Goal: Find specific page/section: Find specific page/section

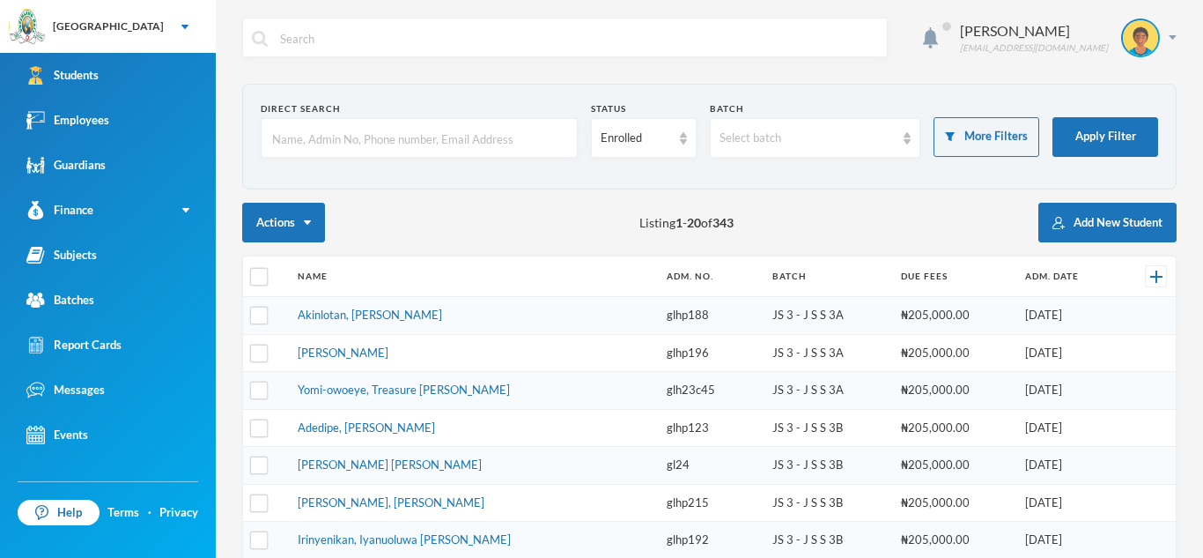
click at [278, 128] on input "text" at bounding box center [419, 139] width 298 height 40
type input "babatunde"
click at [1097, 130] on button "Apply Filter" at bounding box center [1106, 137] width 106 height 40
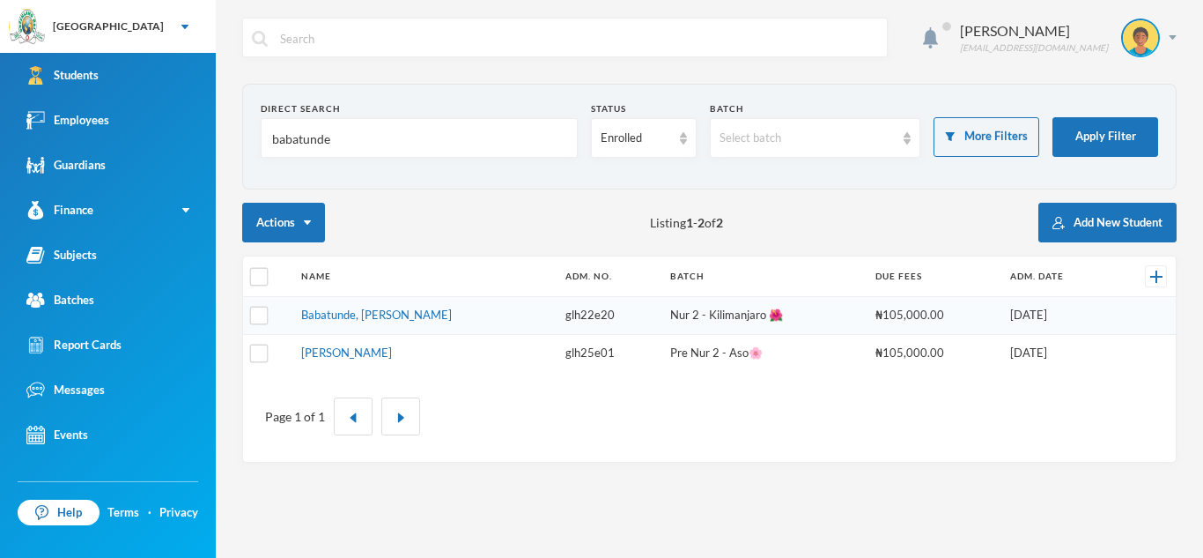
click at [350, 132] on input "babatunde" at bounding box center [419, 139] width 298 height 40
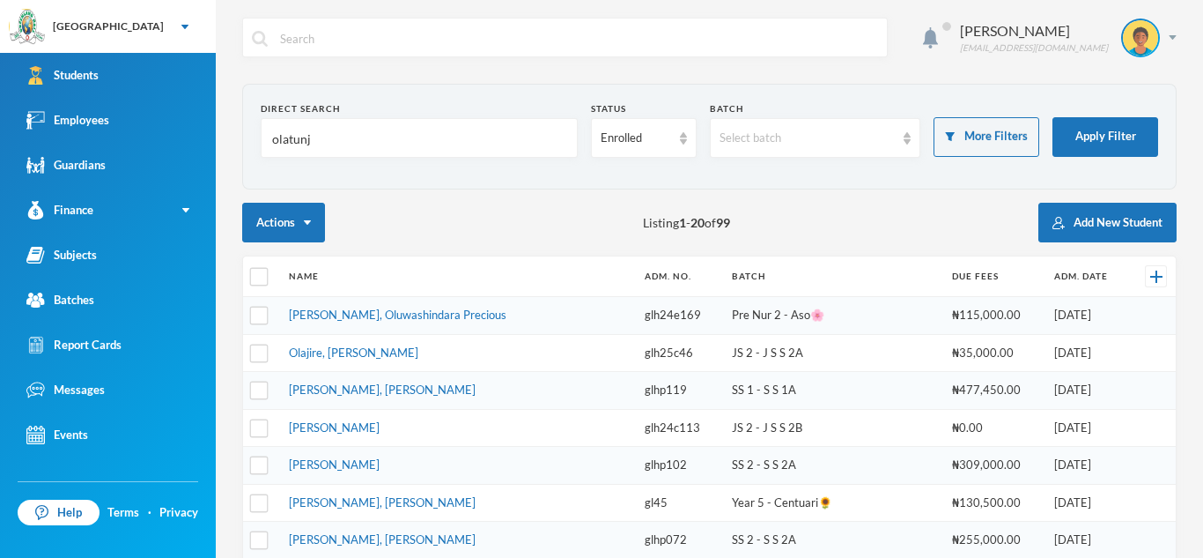
type input "olatunji"
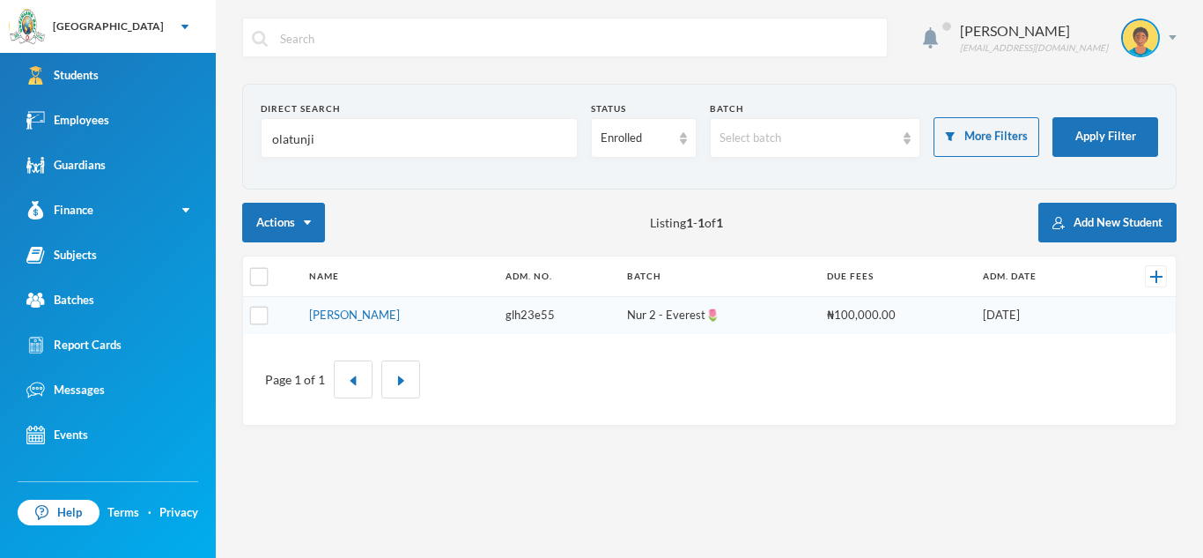
click at [364, 143] on input "olatunji" at bounding box center [419, 139] width 298 height 40
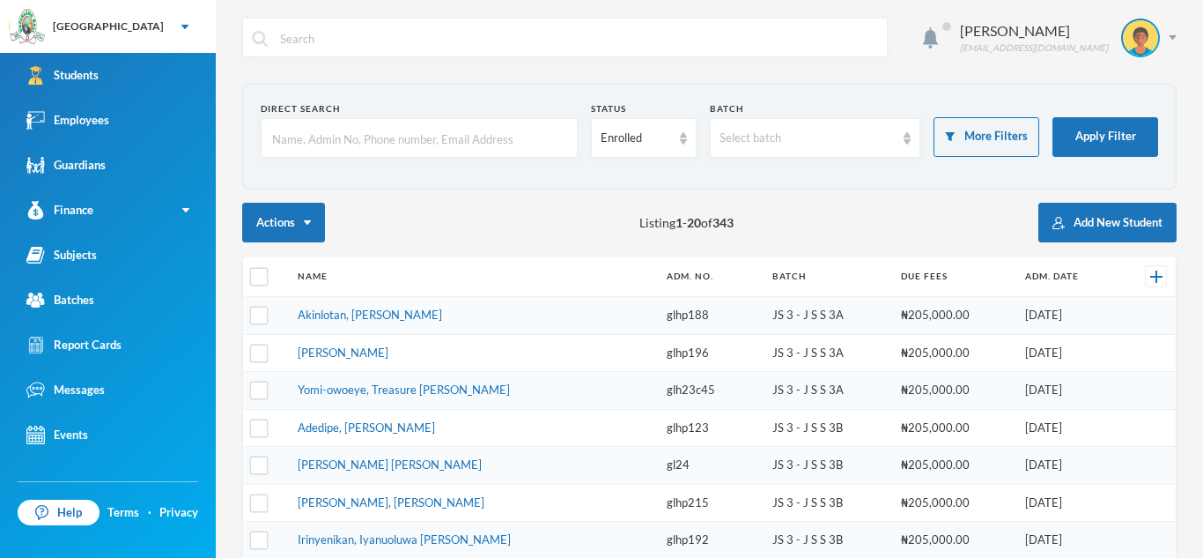
click at [282, 149] on input "text" at bounding box center [419, 139] width 298 height 40
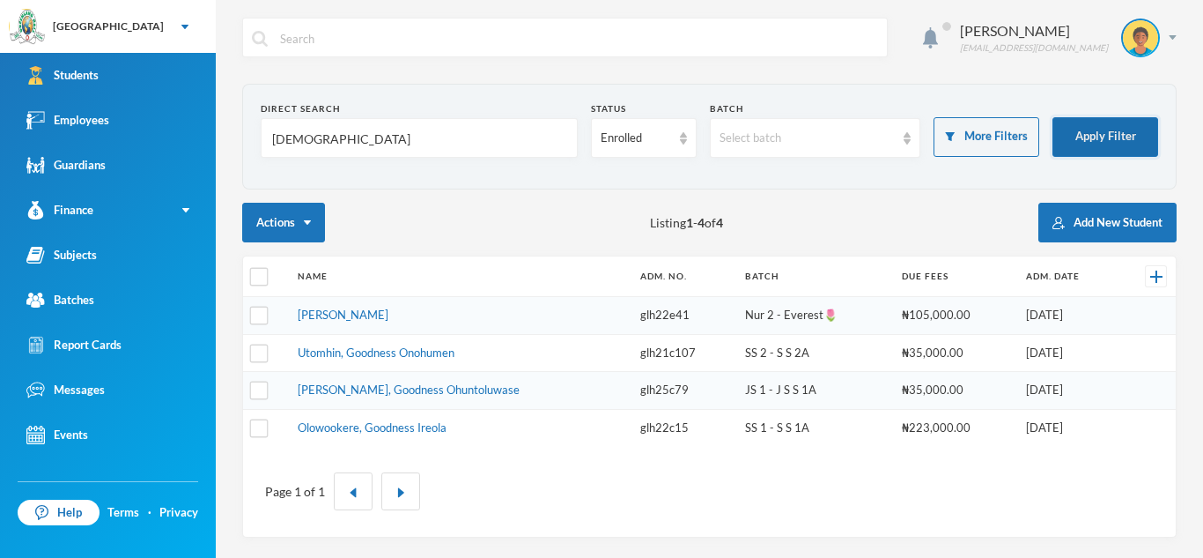
type input "[DEMOGRAPHIC_DATA]"
click at [1070, 138] on button "Apply Filter" at bounding box center [1106, 137] width 106 height 40
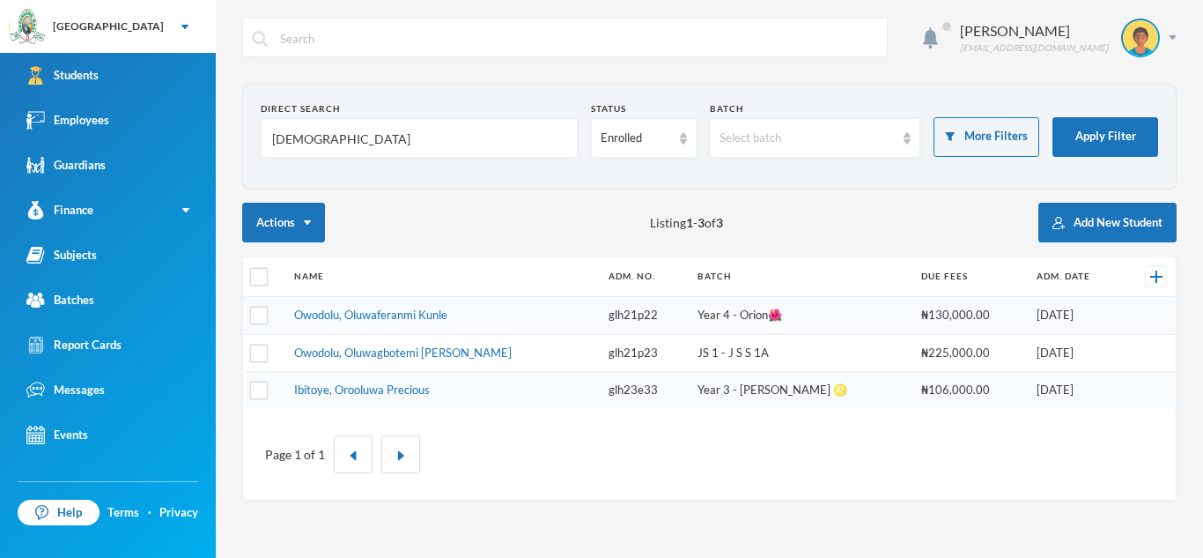
click at [326, 141] on input "[DEMOGRAPHIC_DATA]" at bounding box center [419, 139] width 298 height 40
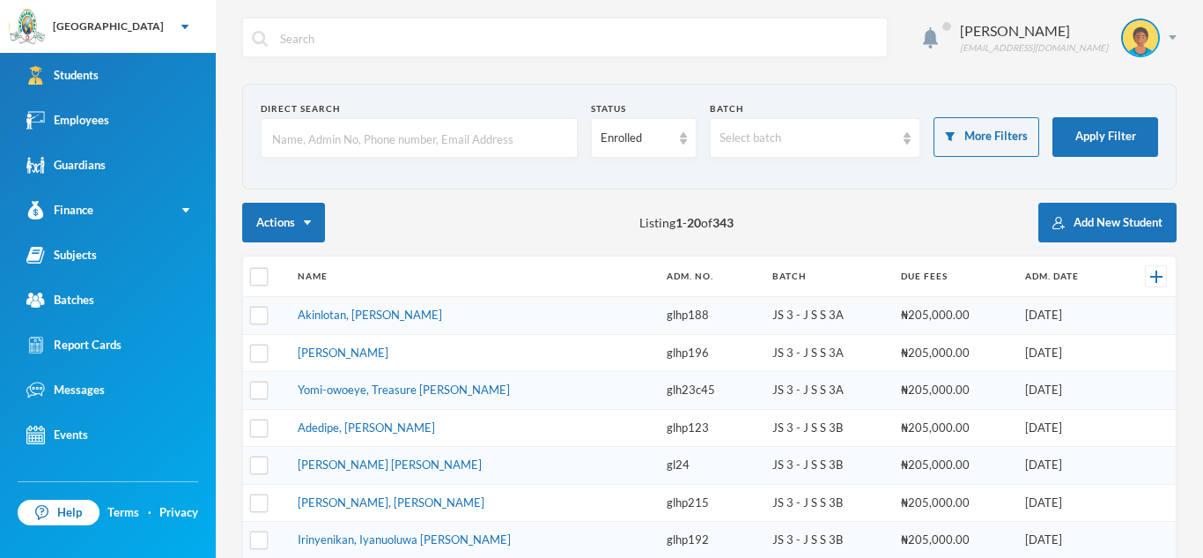
click at [295, 149] on input "text" at bounding box center [419, 139] width 298 height 40
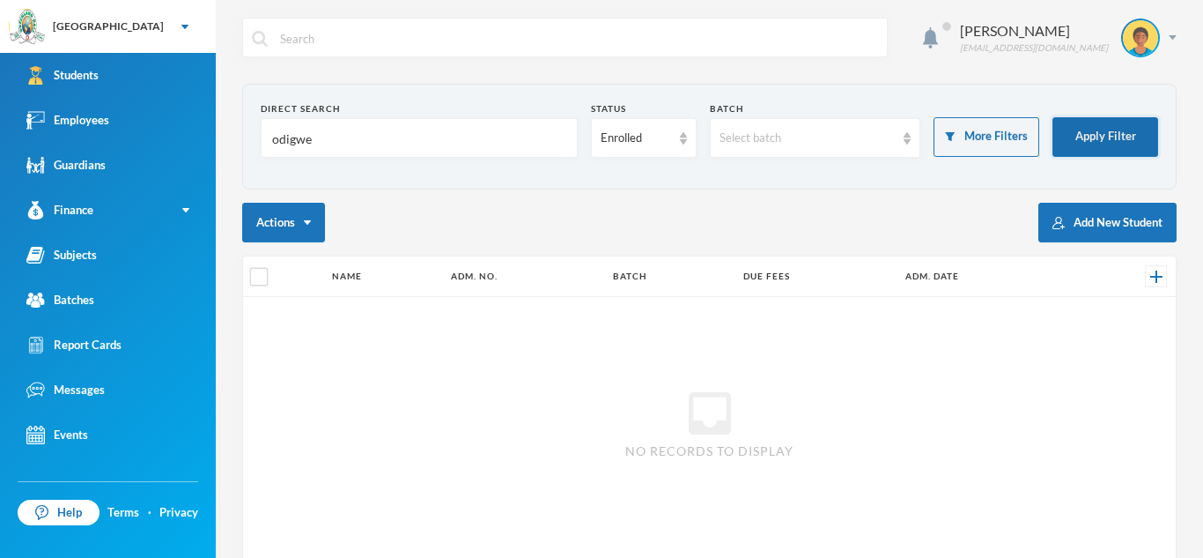
type input "odigwe"
click at [1073, 130] on button "Apply Filter" at bounding box center [1106, 137] width 106 height 40
click at [330, 141] on input "odigwe" at bounding box center [419, 139] width 298 height 40
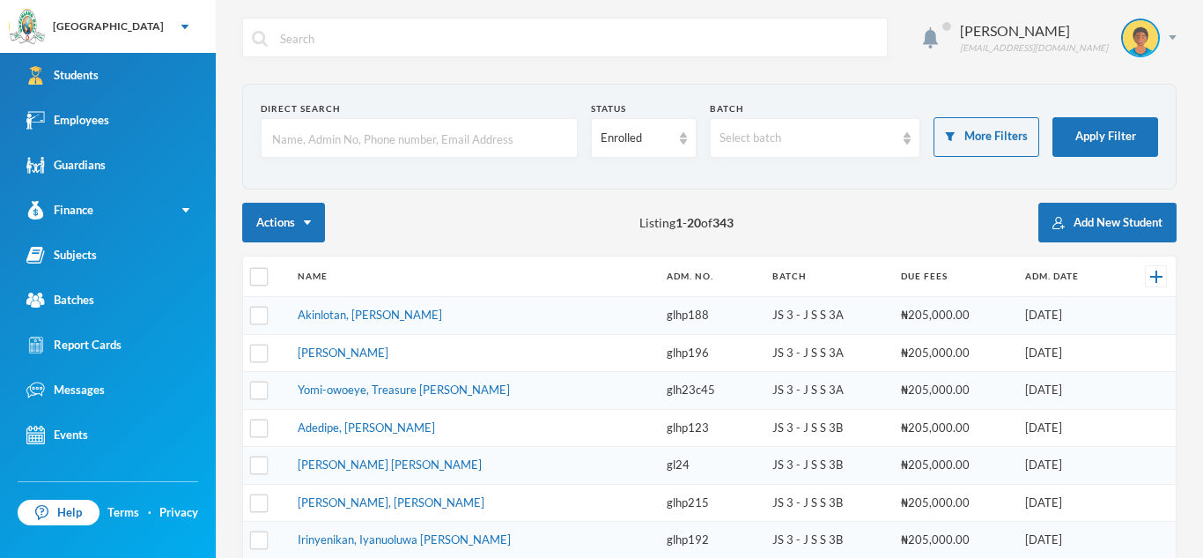
click at [284, 137] on input "text" at bounding box center [419, 139] width 298 height 40
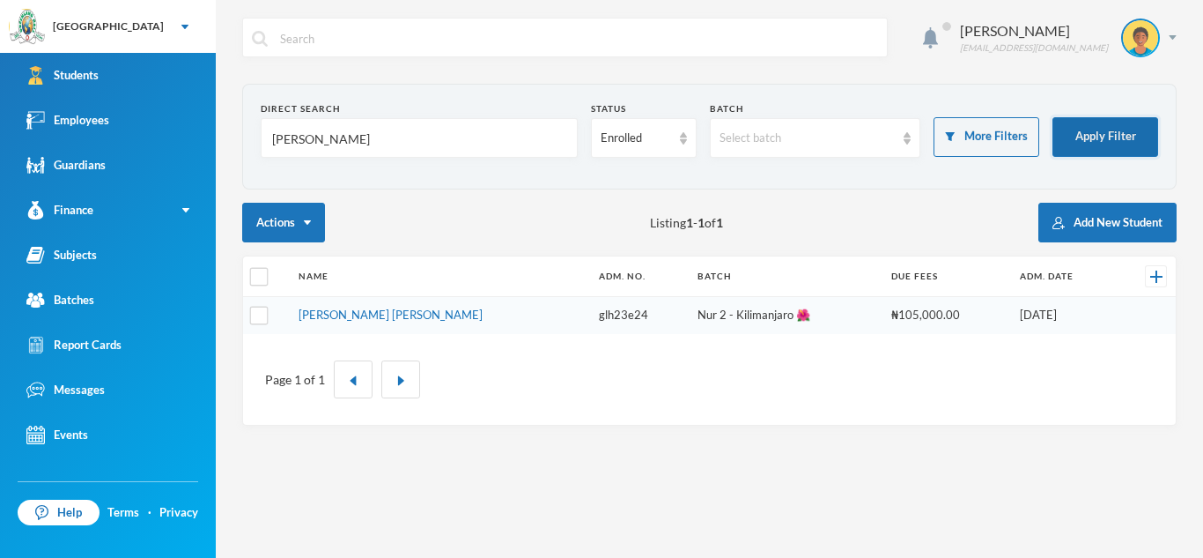
type input "[PERSON_NAME]"
click at [1106, 135] on button "Apply Filter" at bounding box center [1106, 137] width 106 height 40
click at [343, 141] on input "[PERSON_NAME]" at bounding box center [419, 139] width 298 height 40
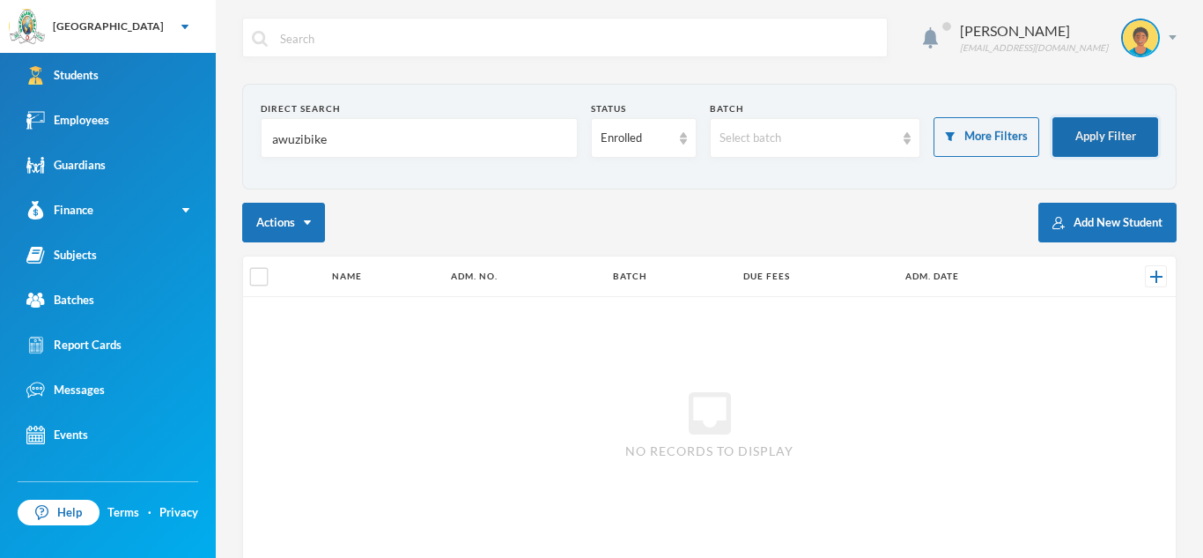
type input "awuzibike"
click at [1109, 138] on button "Apply Filter" at bounding box center [1106, 137] width 106 height 40
click at [329, 147] on input "awuzibike" at bounding box center [419, 139] width 298 height 40
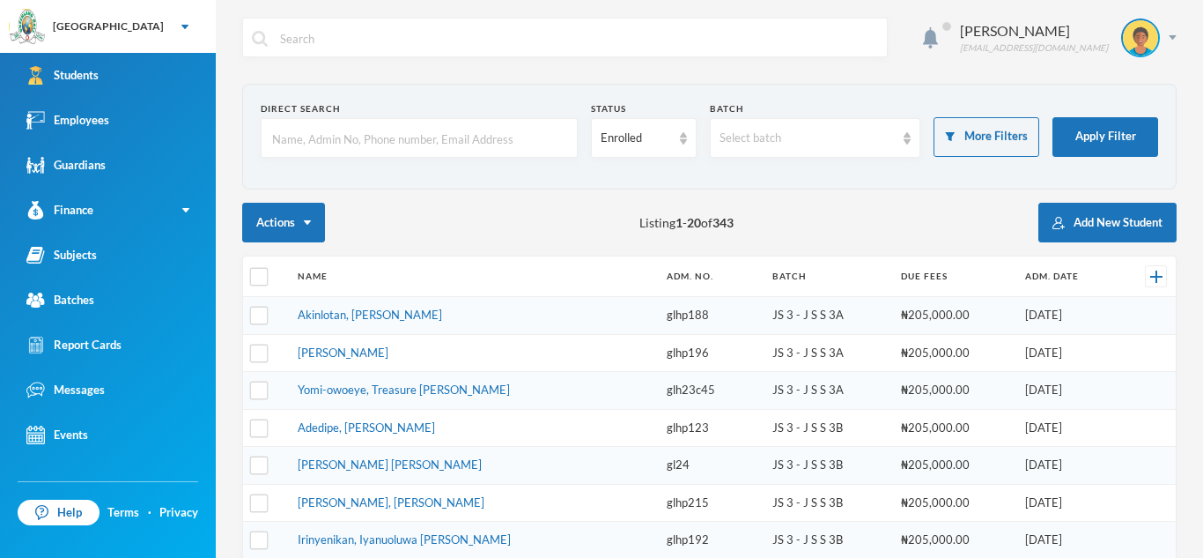
click at [284, 145] on input "text" at bounding box center [419, 139] width 298 height 40
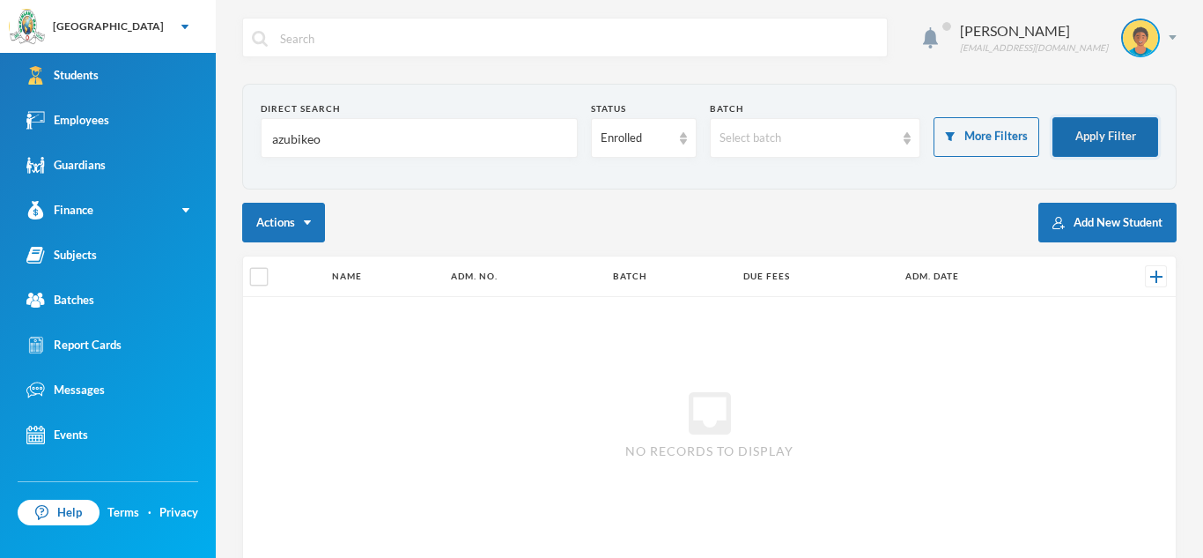
type input "azubikeo"
click at [1069, 130] on button "Apply Filter" at bounding box center [1106, 137] width 106 height 40
click at [1053, 117] on button "Apply Filter" at bounding box center [1106, 137] width 106 height 40
